Goal: Find specific page/section: Find specific page/section

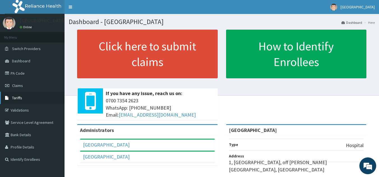
click at [31, 100] on link "Tariffs" at bounding box center [32, 98] width 64 height 12
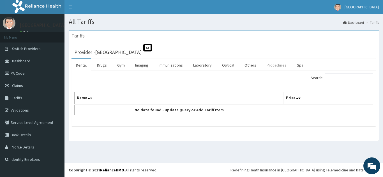
click at [267, 66] on link "Procedures" at bounding box center [276, 65] width 29 height 12
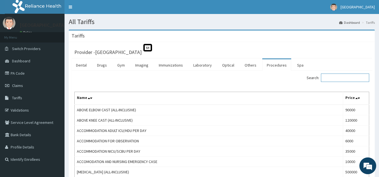
click at [334, 76] on input "Search:" at bounding box center [345, 78] width 48 height 8
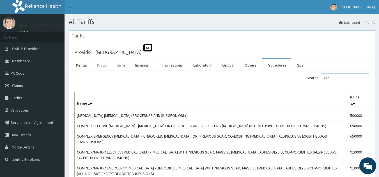
type input "cae"
click at [96, 67] on link "Drugs" at bounding box center [102, 65] width 19 height 12
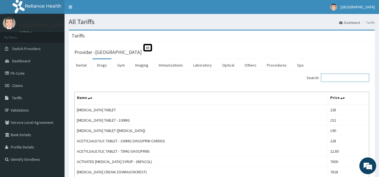
click at [344, 79] on input "Search:" at bounding box center [345, 78] width 48 height 8
click at [338, 79] on input "Search:" at bounding box center [345, 78] width 48 height 8
click at [329, 74] on input "Search:" at bounding box center [345, 78] width 48 height 8
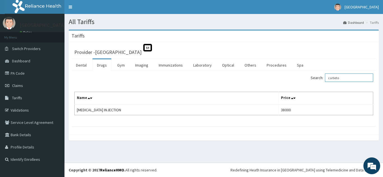
type input "carbeto"
click at [273, 64] on link "Procedures" at bounding box center [276, 65] width 29 height 12
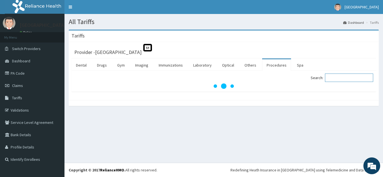
click at [335, 80] on input "Search:" at bounding box center [349, 78] width 48 height 8
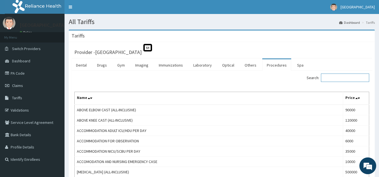
click at [335, 80] on input "Search:" at bounding box center [345, 78] width 48 height 8
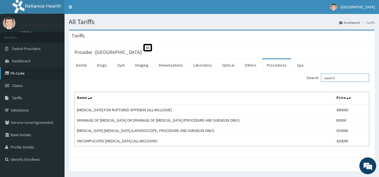
type input "append"
click at [22, 71] on link "PA Code" at bounding box center [32, 73] width 64 height 12
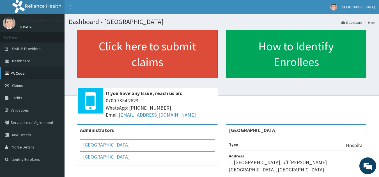
click at [24, 74] on link "PA Code" at bounding box center [32, 73] width 64 height 12
